Goal: Task Accomplishment & Management: Complete application form

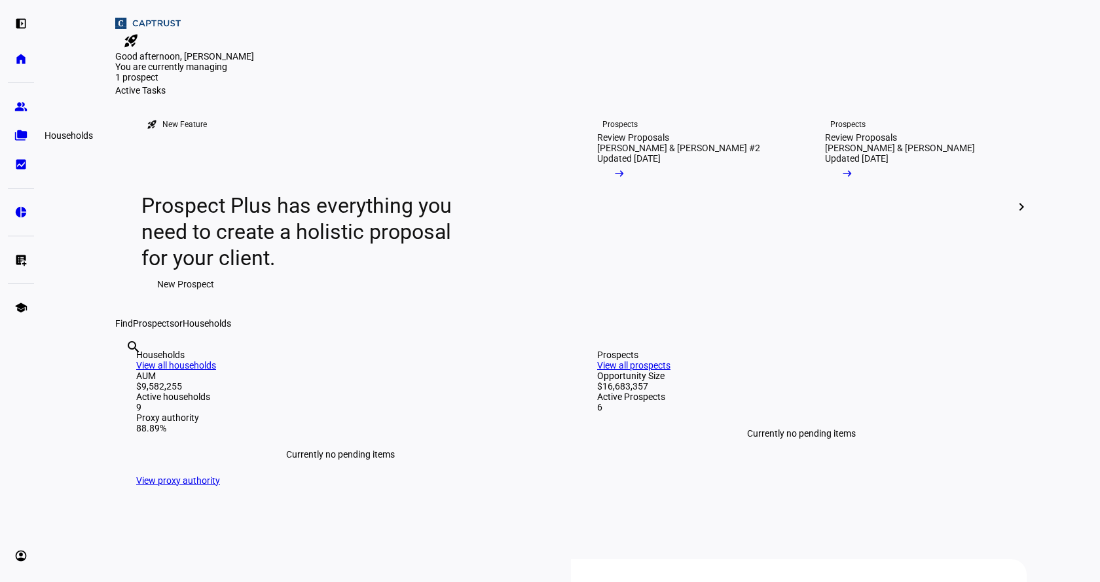
click at [16, 138] on eth-mat-symbol "folder_copy" at bounding box center [20, 135] width 13 height 13
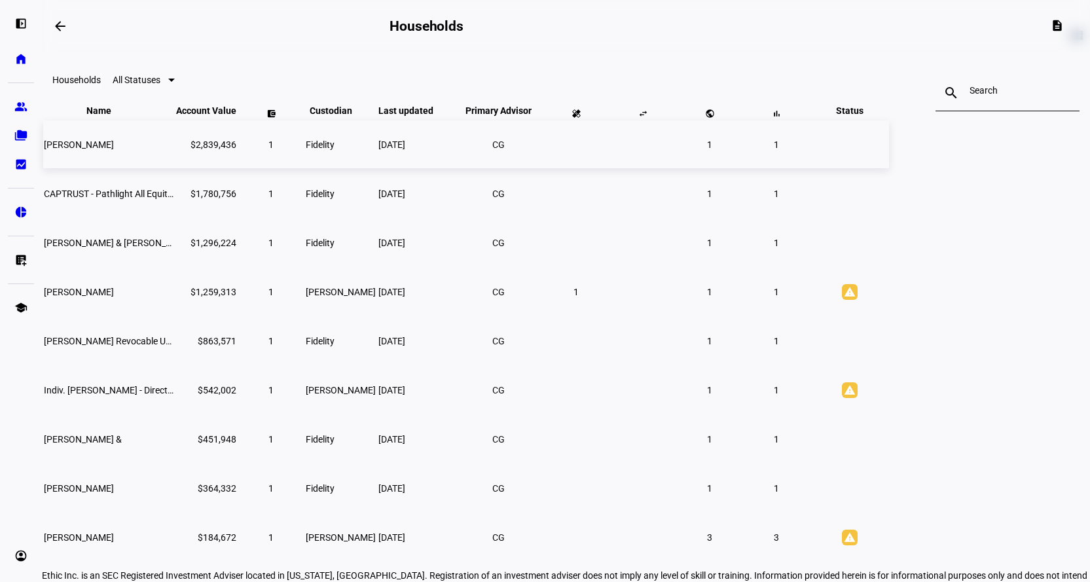
scroll to position [133, 0]
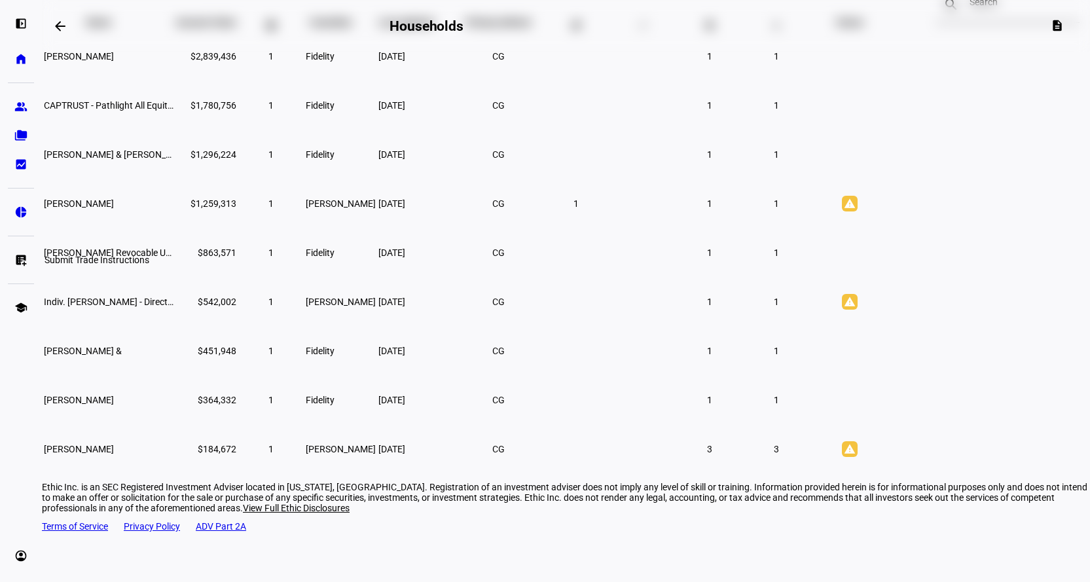
click at [26, 265] on eth-mat-symbol "list_alt_add" at bounding box center [20, 259] width 13 height 13
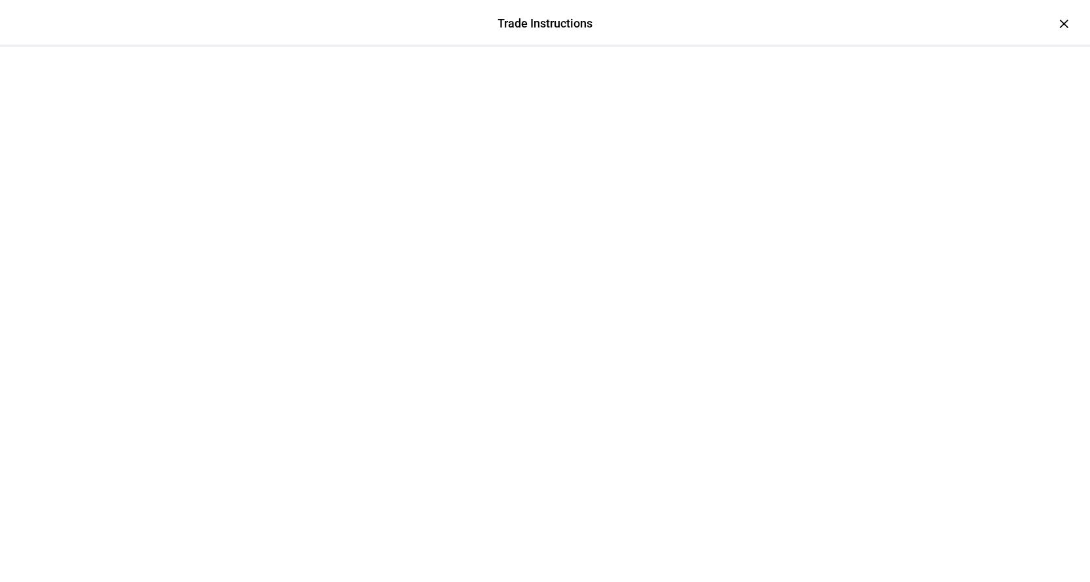
scroll to position [0, 0]
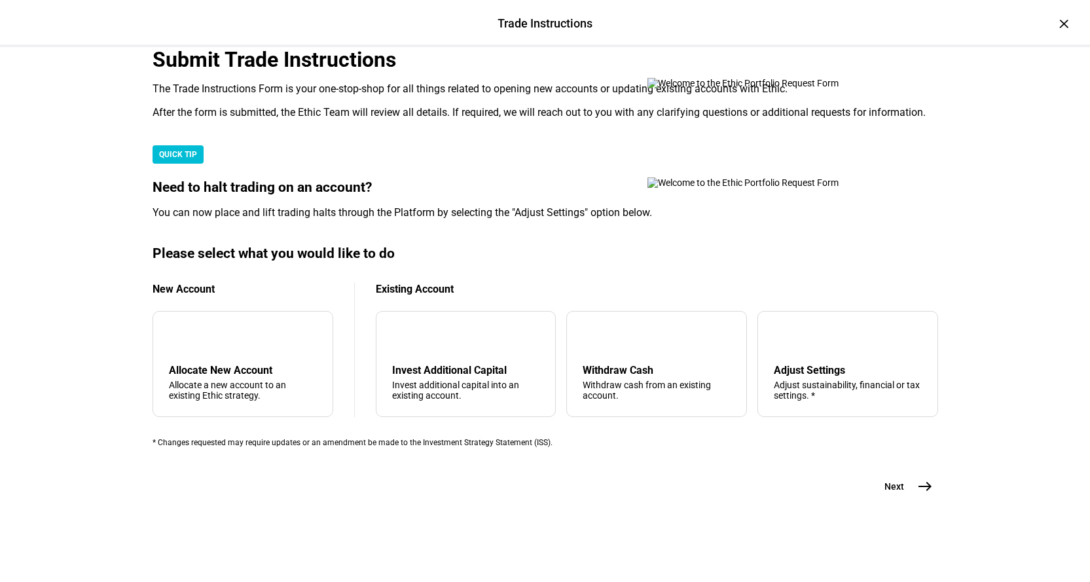
click at [443, 96] on div "The Trade Instructions Form is your one-stop-shop for all things related to ope…" at bounding box center [546, 89] width 786 height 13
click at [834, 417] on div "tune Adjust Settings Adjust sustainability, financial or tax settings. *" at bounding box center [848, 364] width 181 height 106
click at [642, 334] on div "arrow_upward Withdraw Cash Withdraw cash from an existing account." at bounding box center [656, 364] width 181 height 106
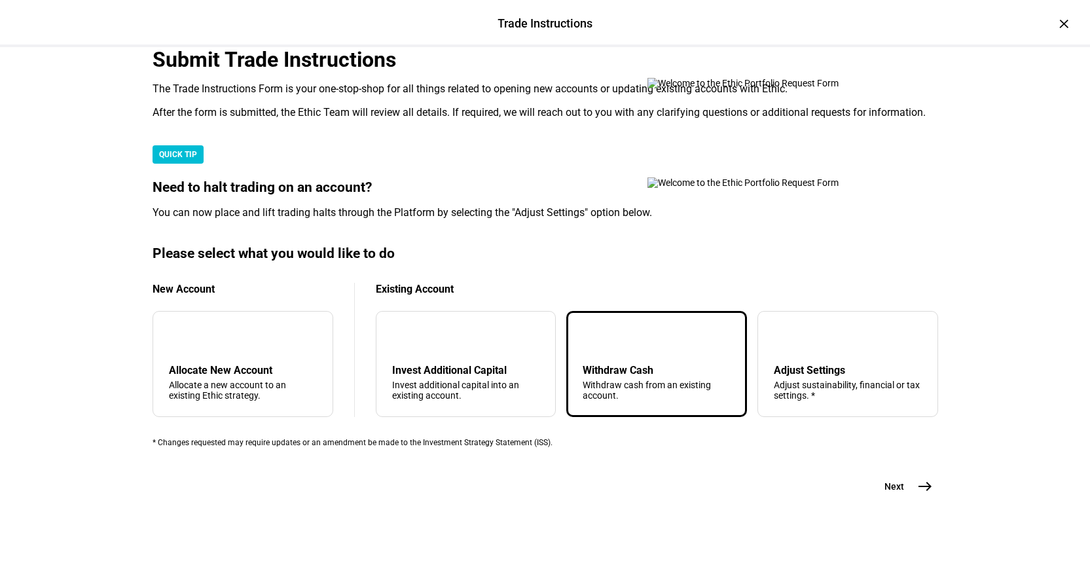
click at [917, 494] on mat-icon "east" at bounding box center [925, 487] width 16 height 16
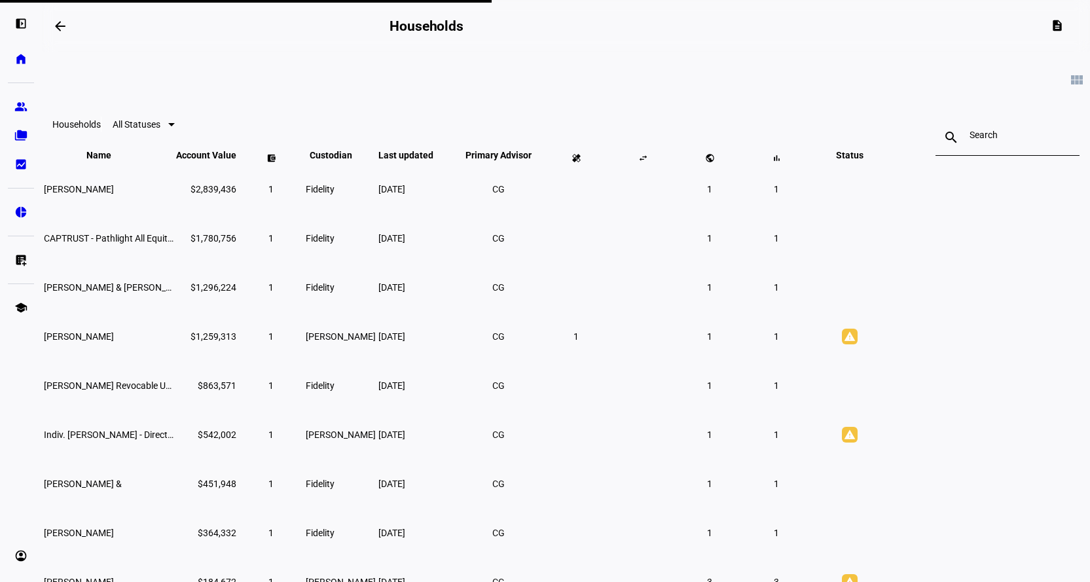
scroll to position [44, 0]
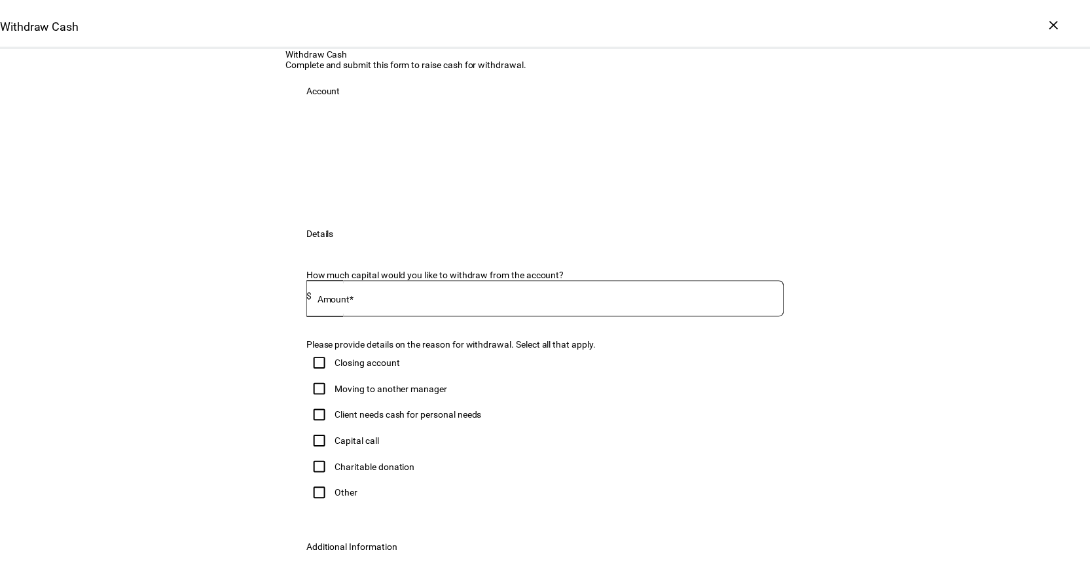
scroll to position [338, 0]
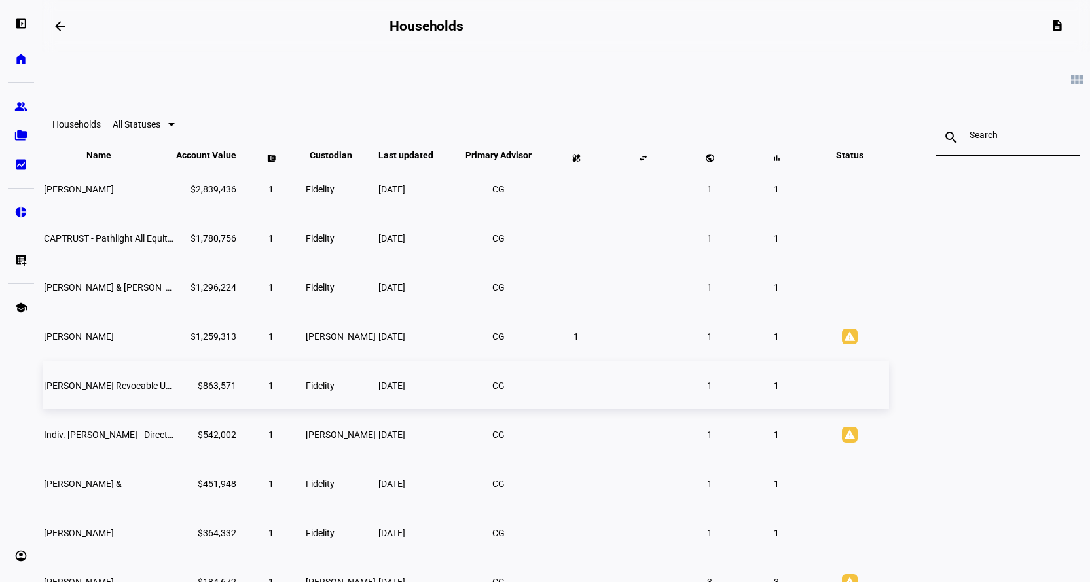
scroll to position [133, 0]
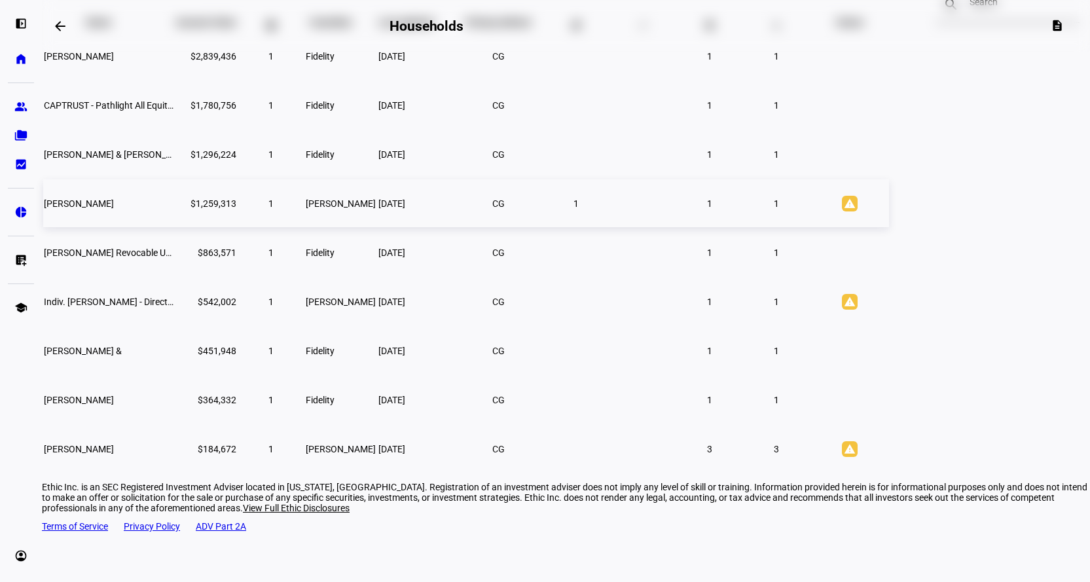
click at [237, 227] on td "$1,259,313" at bounding box center [207, 203] width 62 height 48
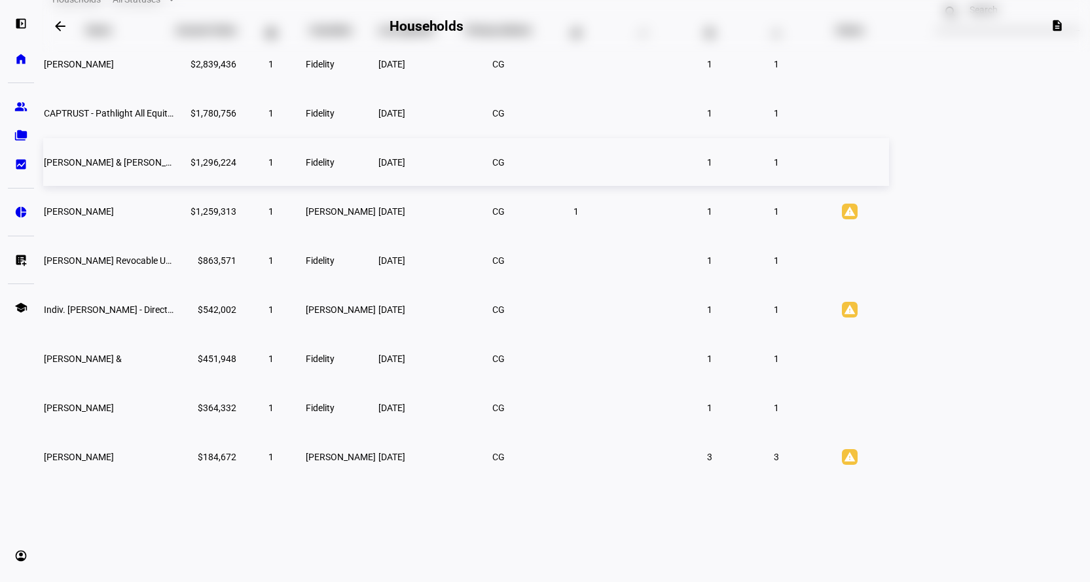
scroll to position [44, 0]
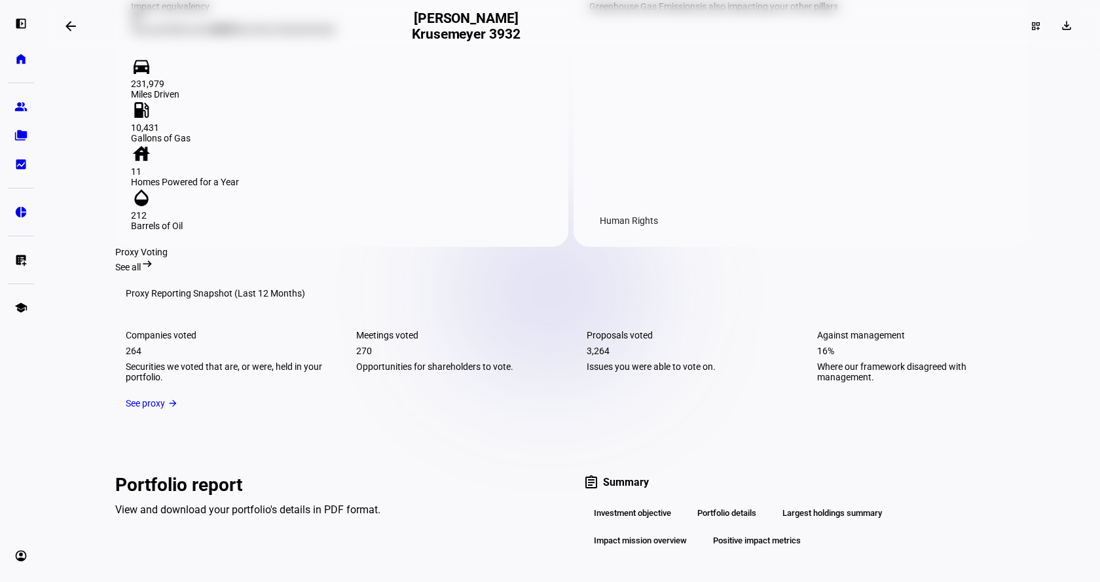
scroll to position [1506, 0]
click at [25, 269] on link "list_alt_add Submit Trade Instructions" at bounding box center [21, 260] width 26 height 26
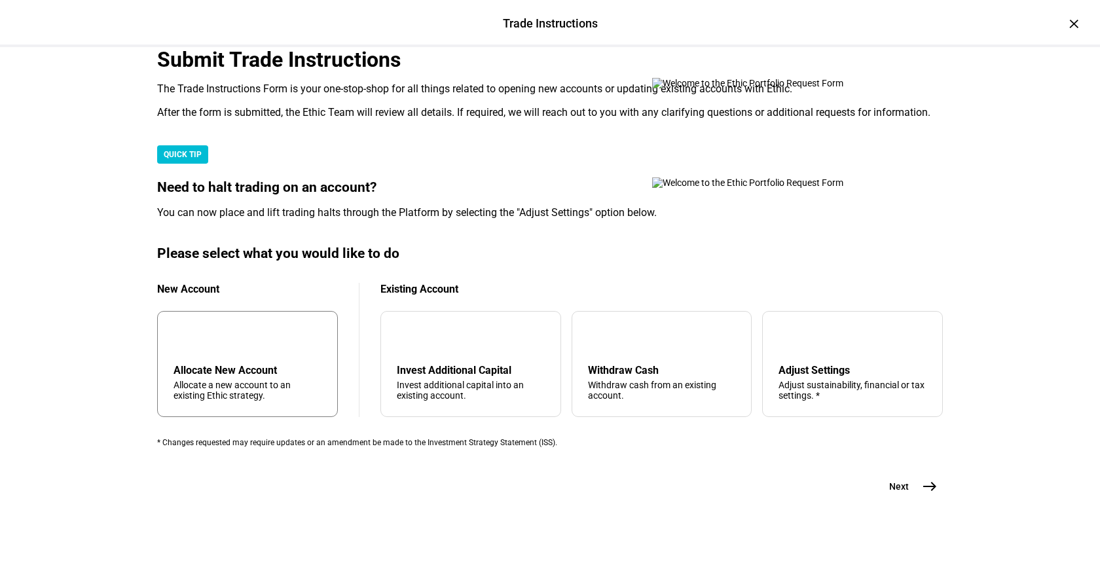
scroll to position [1527, 0]
click at [784, 335] on div "tune Adjust Settings Adjust sustainability, financial or tax settings. *" at bounding box center [852, 364] width 181 height 106
click at [922, 494] on mat-icon "east" at bounding box center [930, 487] width 16 height 16
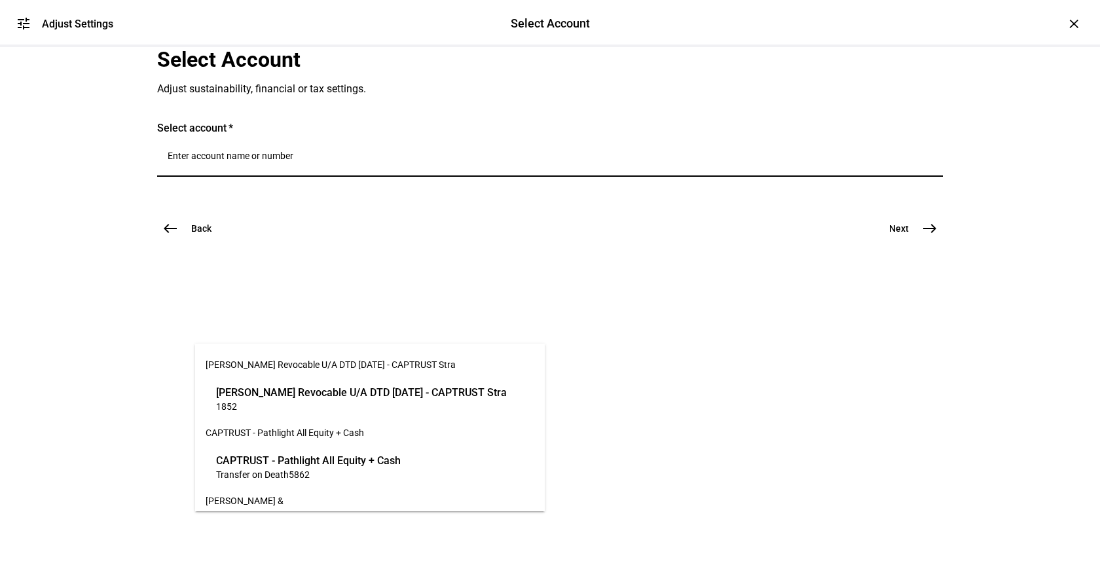
click at [269, 161] on input "Number" at bounding box center [550, 156] width 765 height 10
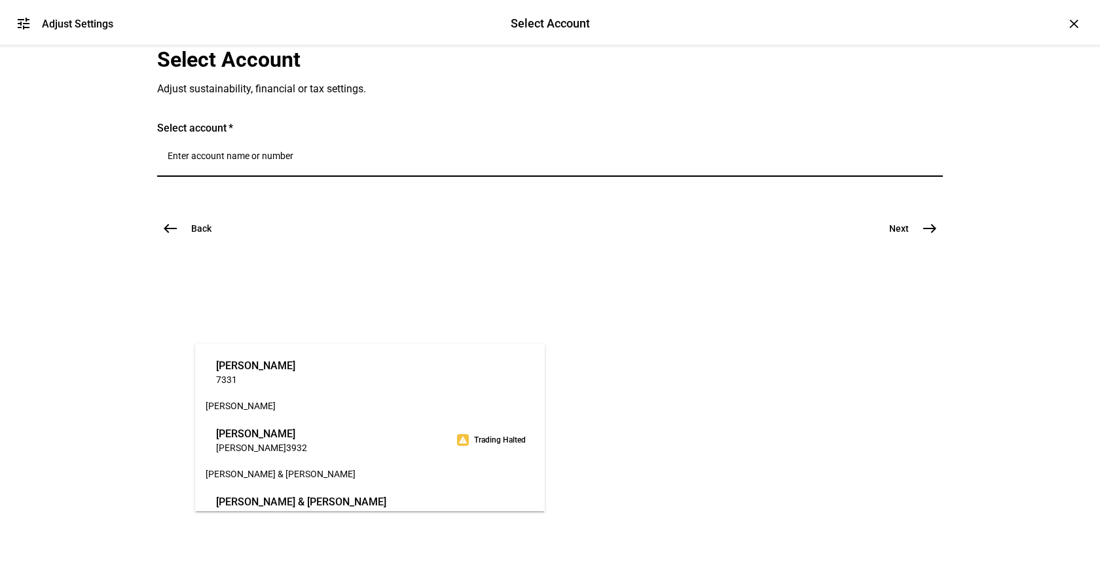
scroll to position [456, 0]
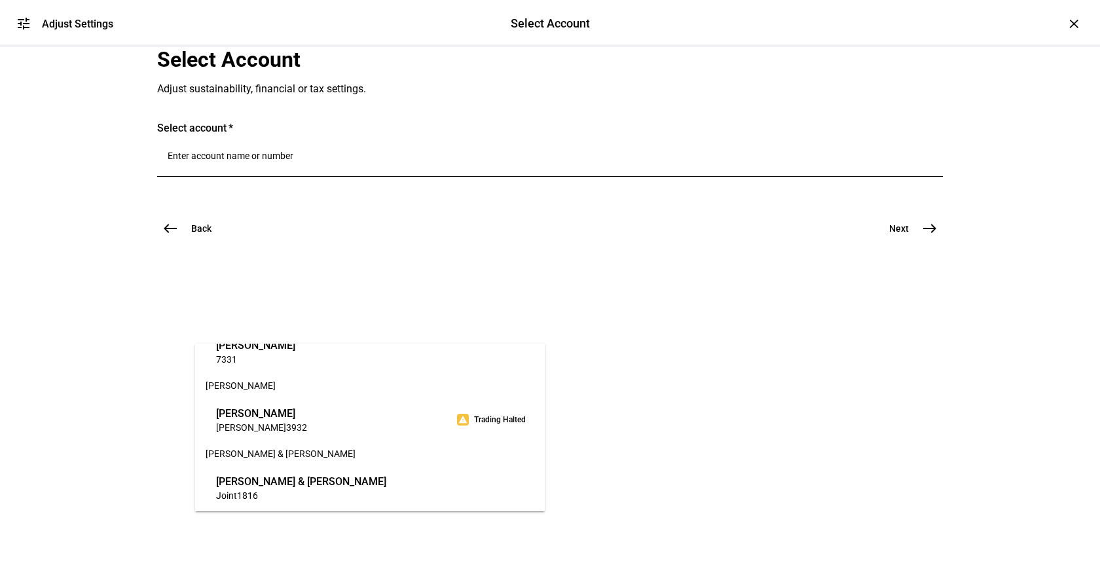
click at [307, 420] on span "[PERSON_NAME]" at bounding box center [261, 413] width 91 height 15
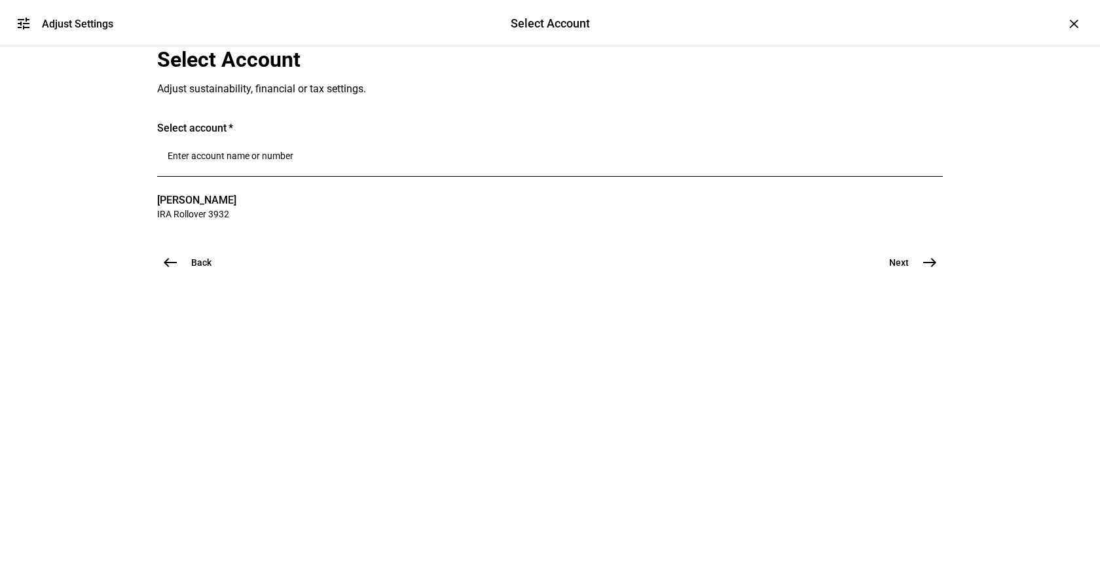
click at [923, 270] on mat-icon "east" at bounding box center [930, 263] width 16 height 16
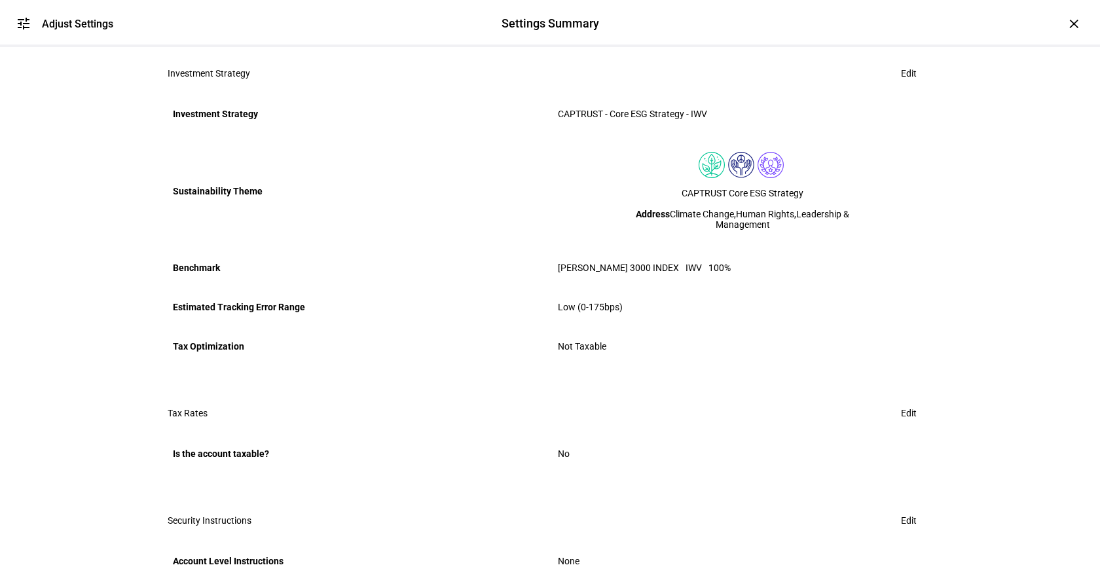
scroll to position [71, 0]
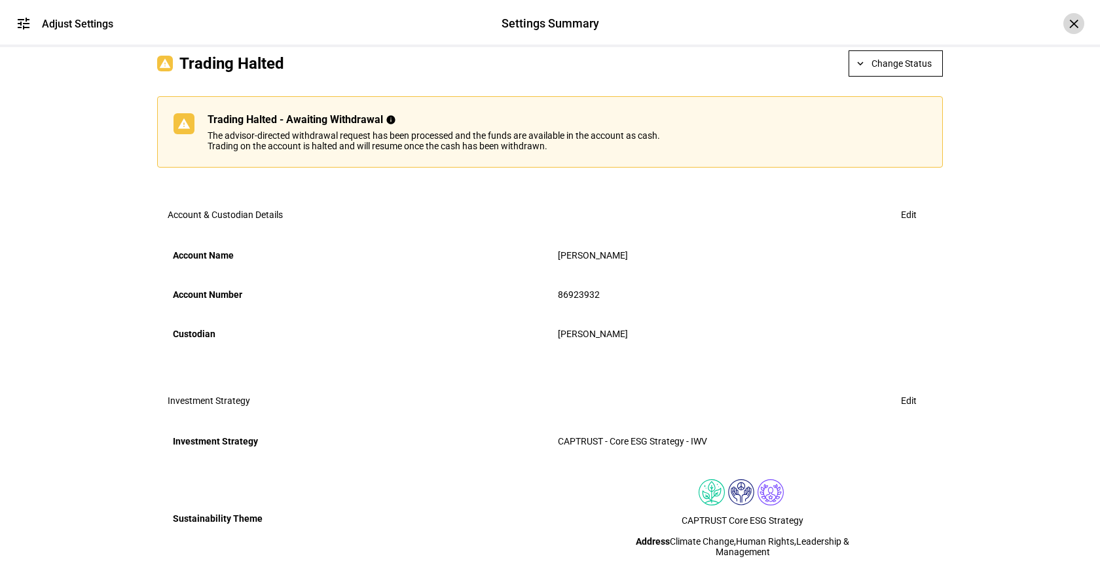
click at [1064, 20] on div "×" at bounding box center [1074, 23] width 21 height 21
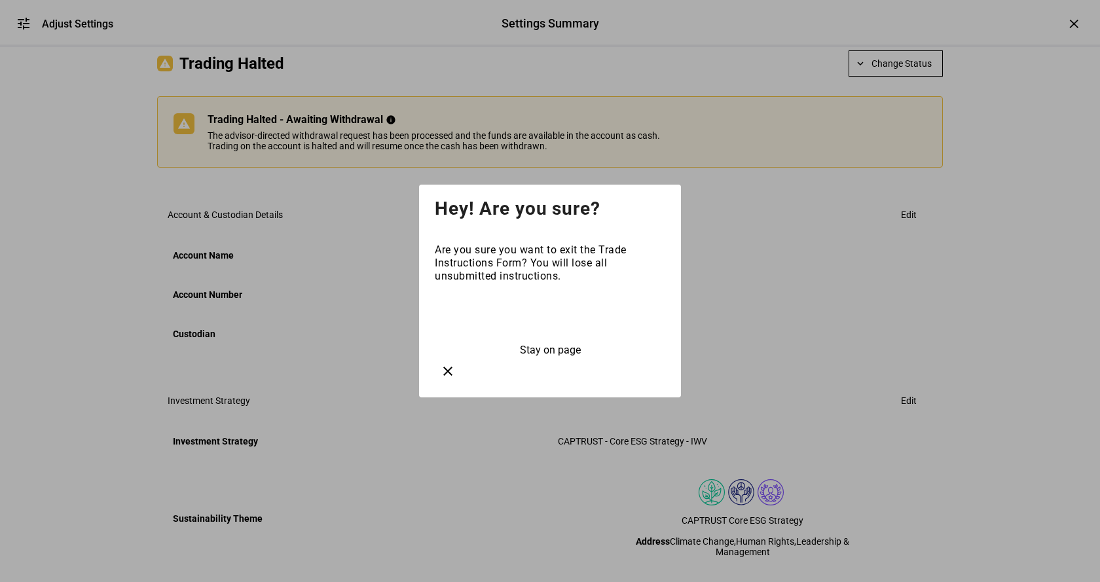
click at [550, 323] on span "Exit" at bounding box center [550, 316] width 18 height 12
